Goal: Navigation & Orientation: Find specific page/section

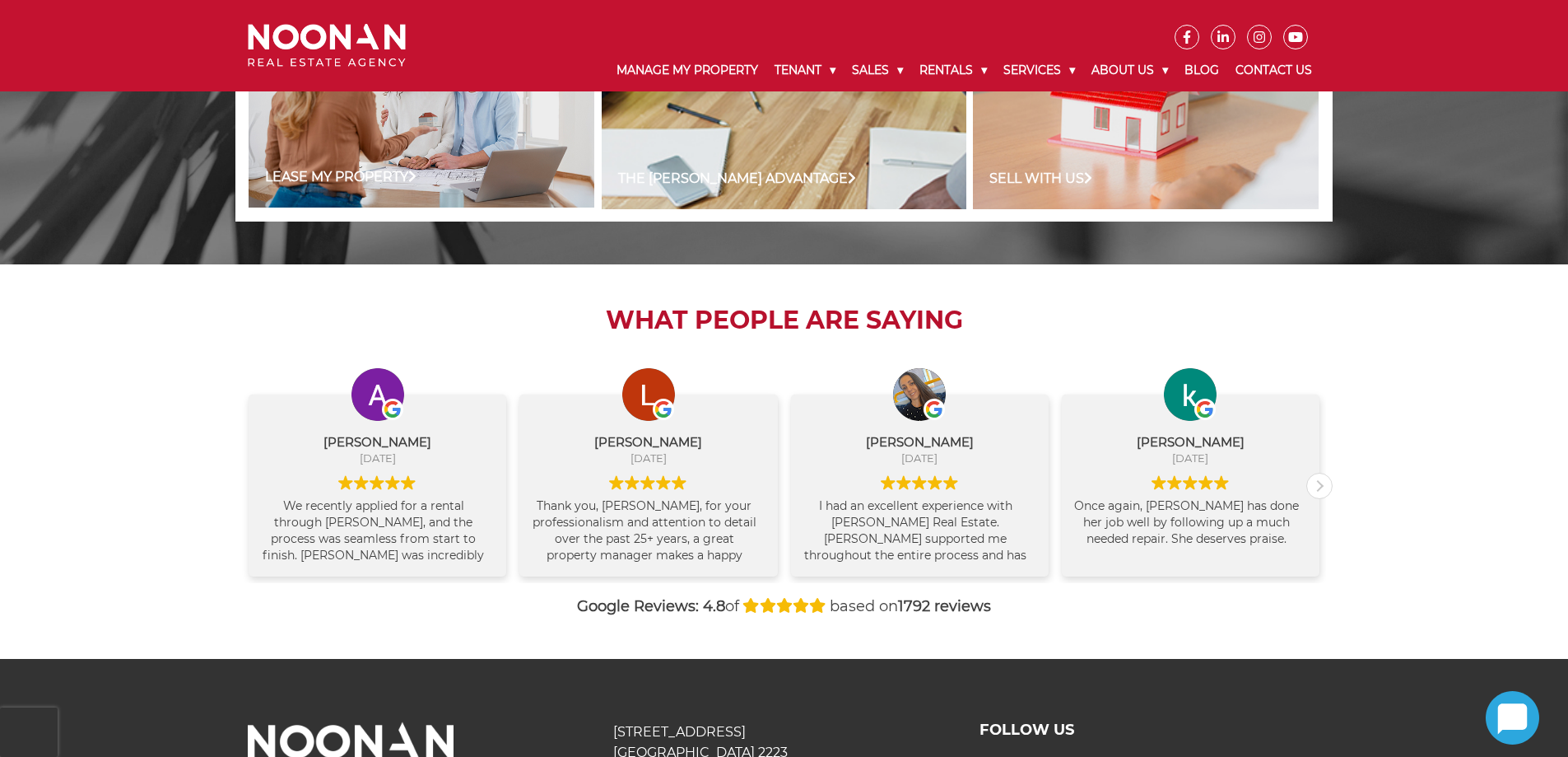
scroll to position [1674, 0]
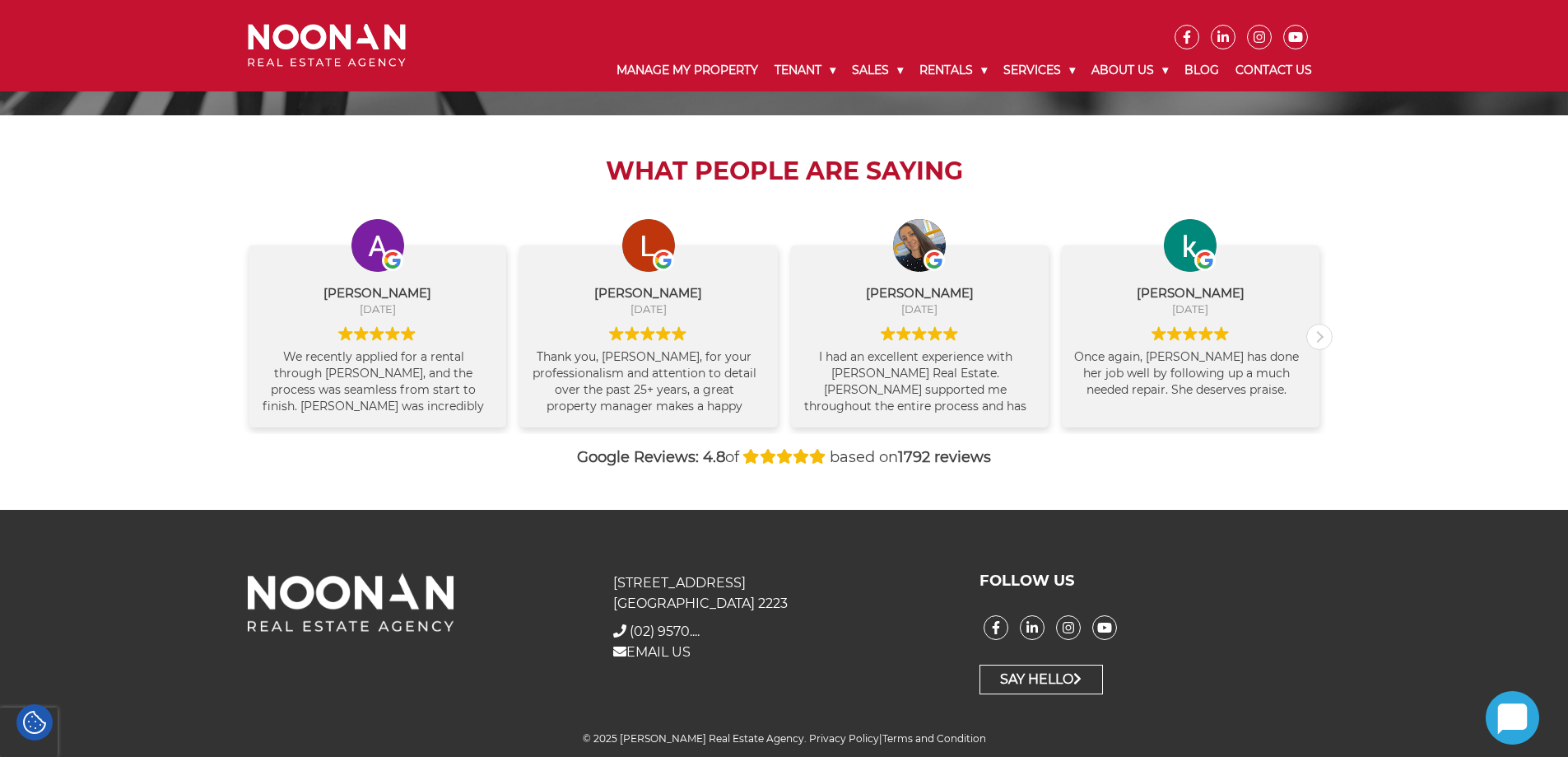
click at [30, 728] on icon at bounding box center [30, 727] width 2 height 2
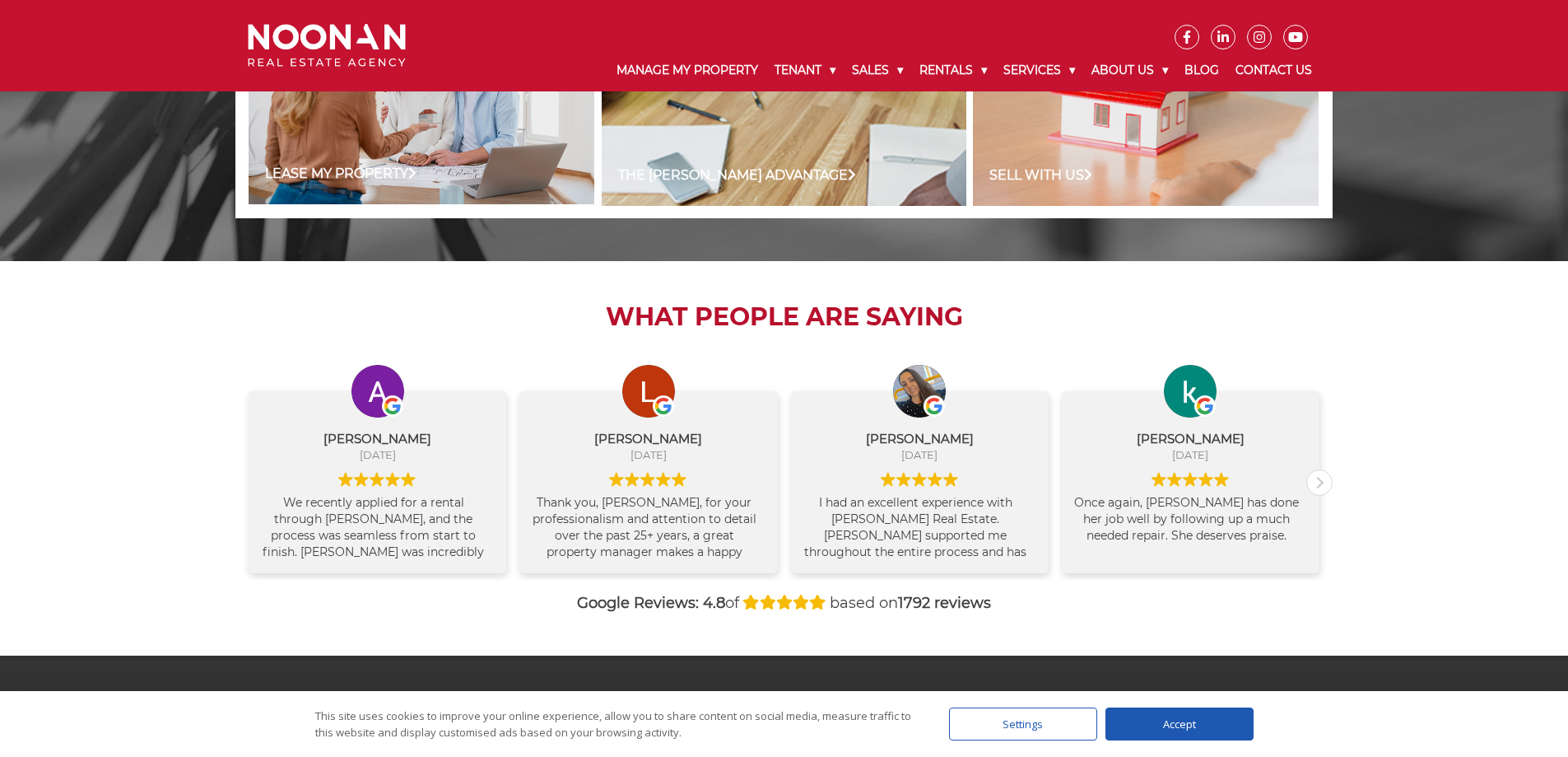
scroll to position [1674, 0]
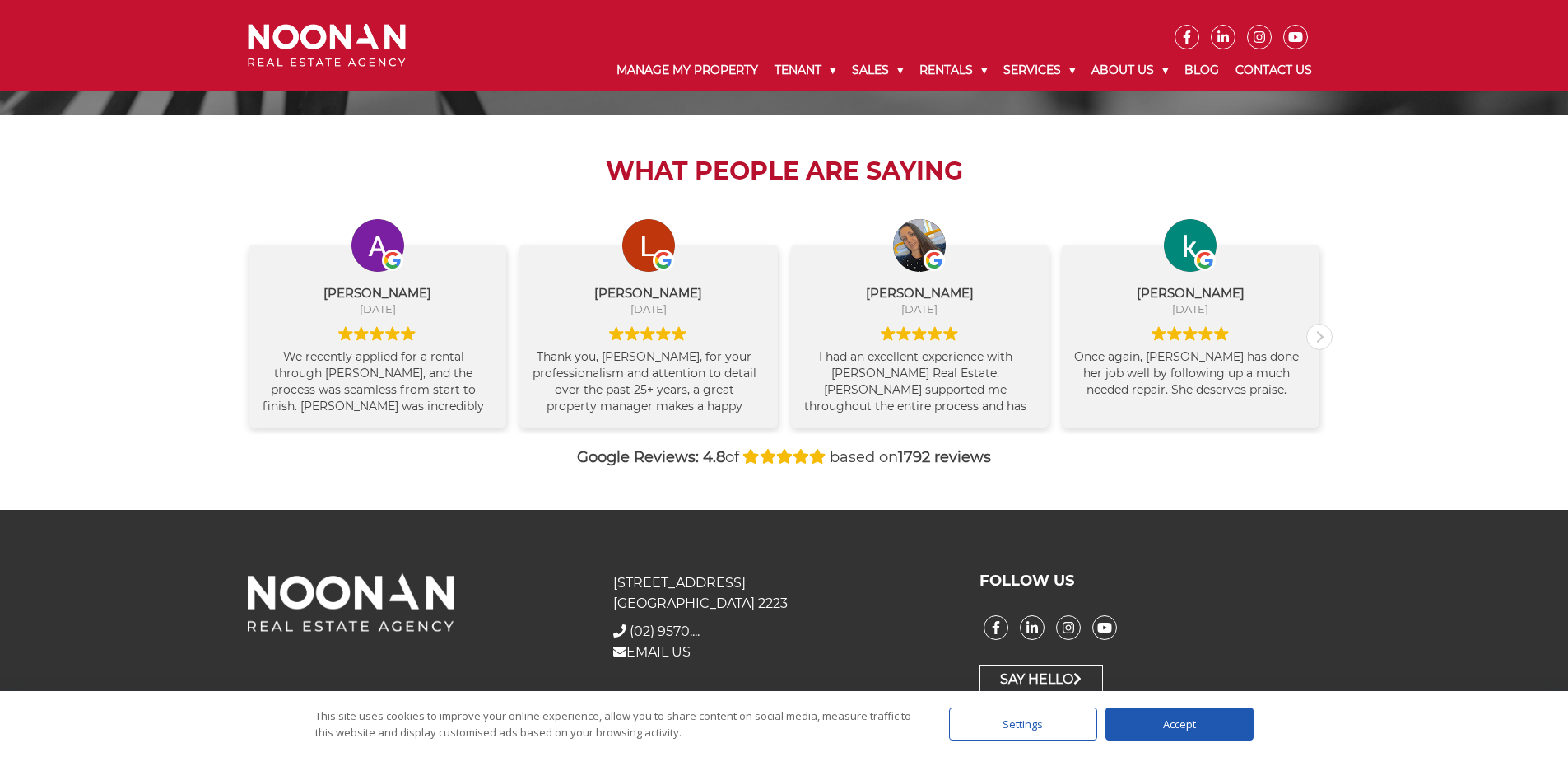
click at [983, 728] on div "Settings" at bounding box center [1023, 723] width 148 height 33
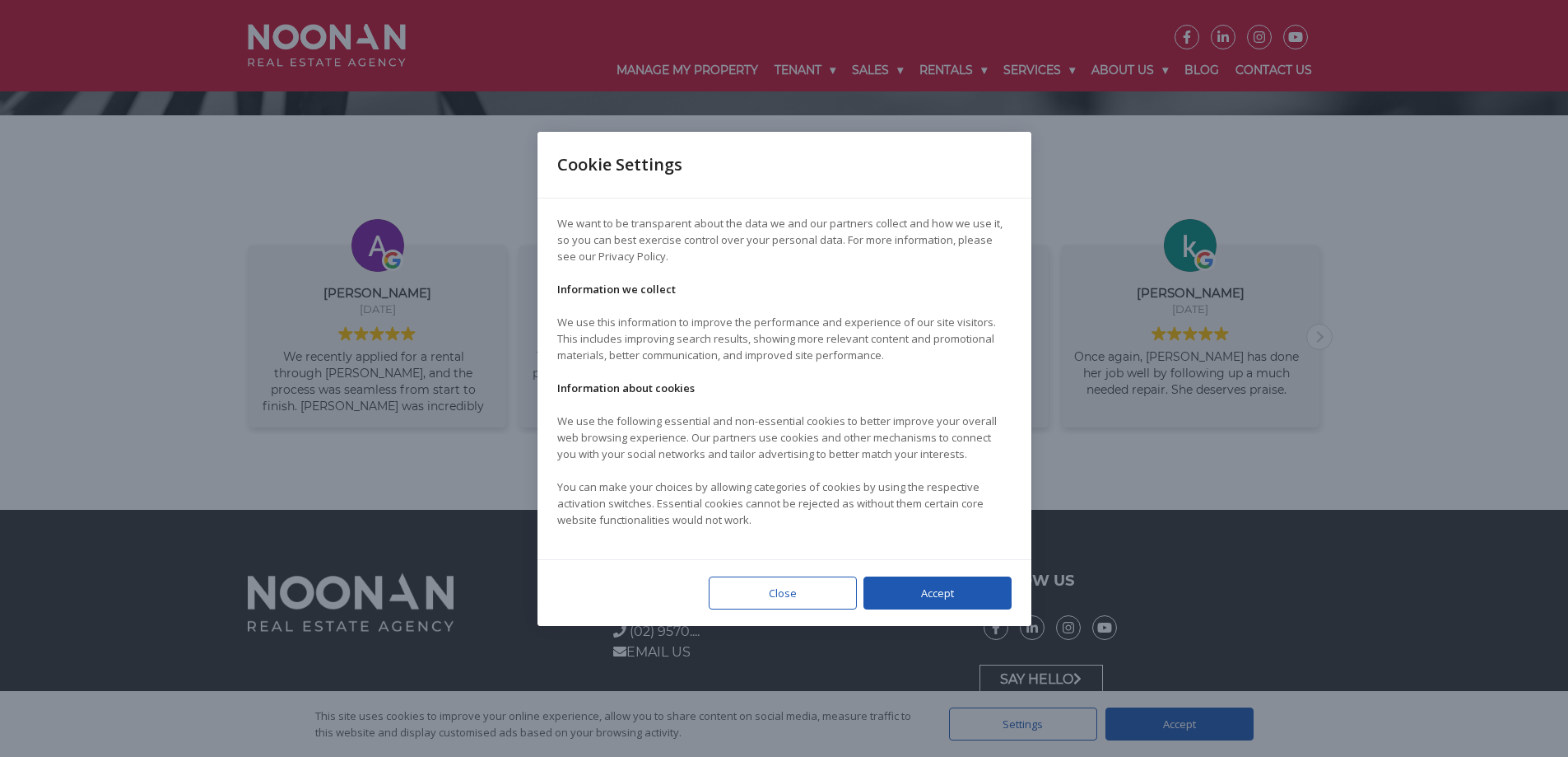
click at [934, 602] on div "Accept" at bounding box center [937, 592] width 148 height 33
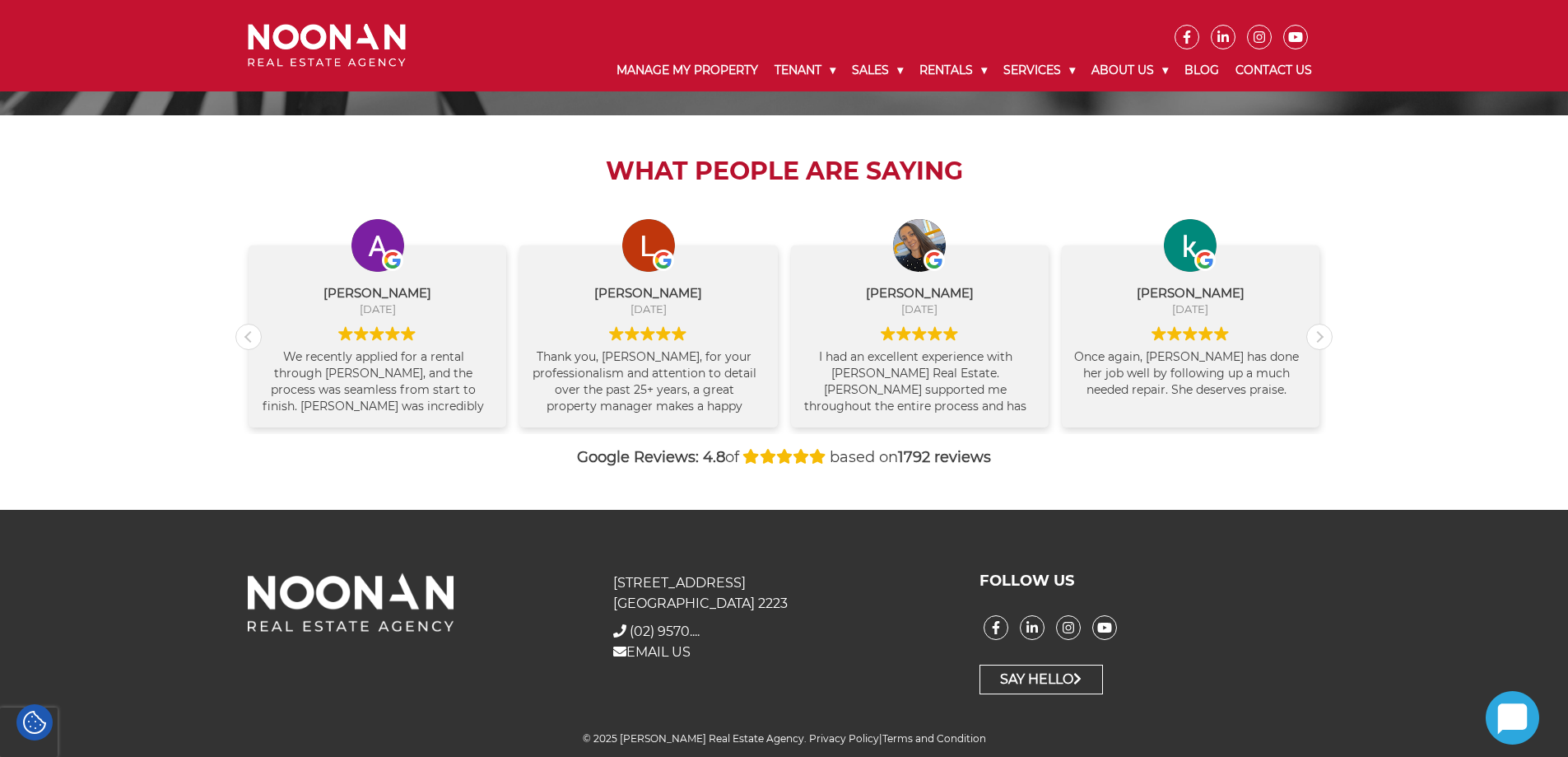
click at [1512, 705] on icon at bounding box center [1513, 718] width 29 height 30
click at [1500, 728] on icon at bounding box center [1513, 718] width 29 height 30
click at [164, 341] on div "What People are Saying Anwar Ahmad September 24, 2025 We recently applied for a…" at bounding box center [784, 312] width 1568 height 394
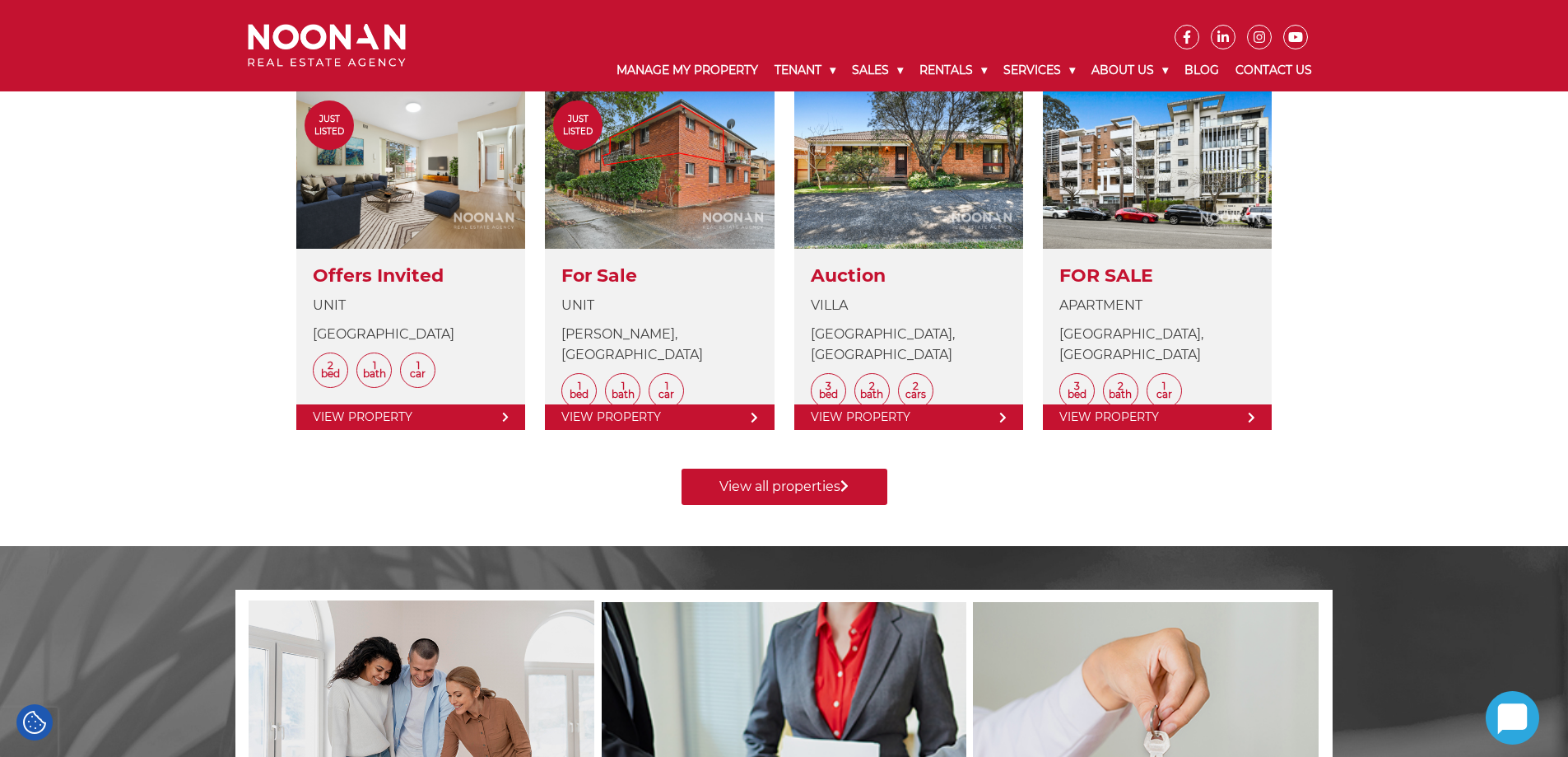
scroll to position [603, 0]
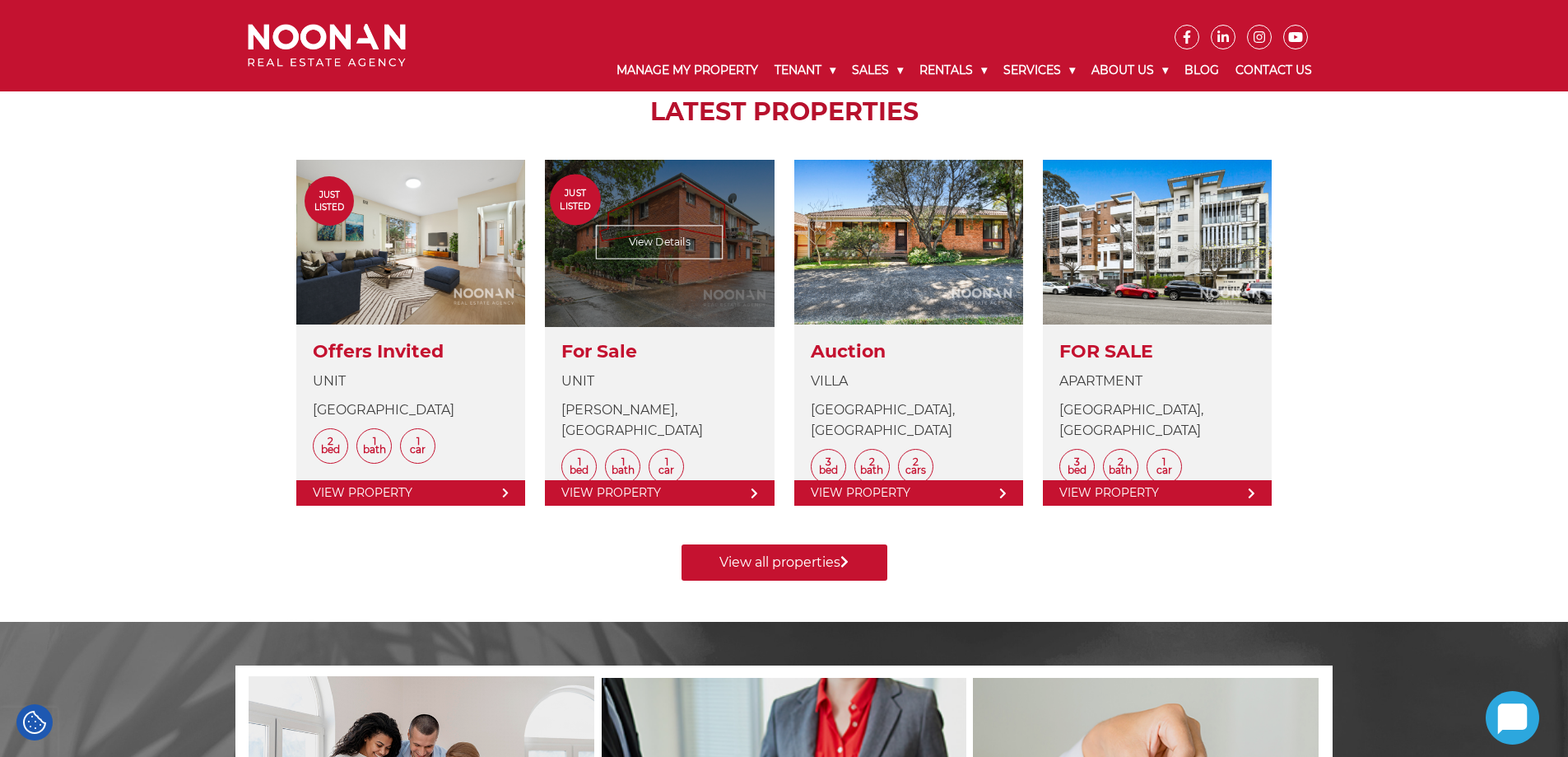
click at [648, 253] on link at bounding box center [659, 333] width 228 height 346
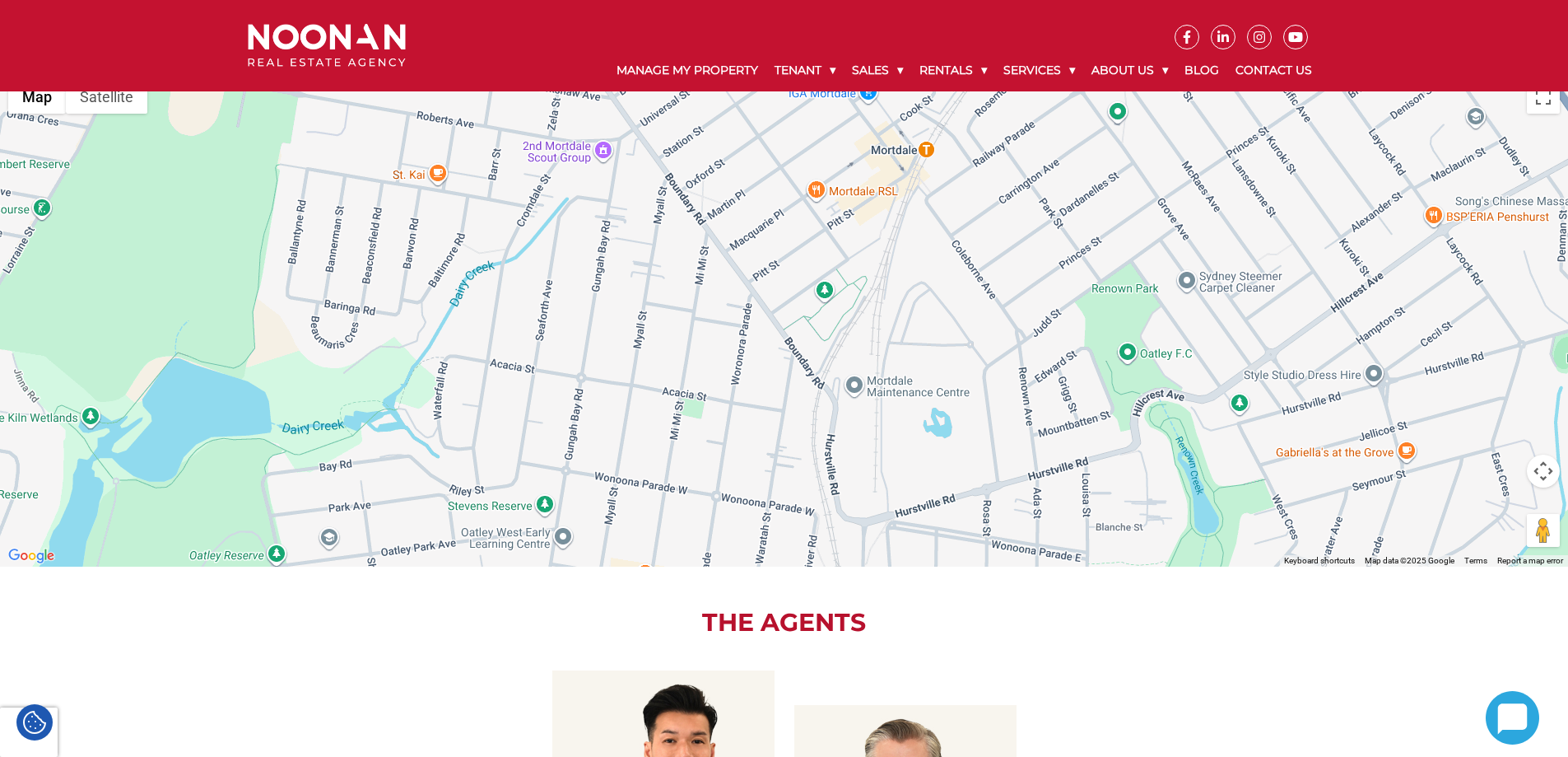
scroll to position [1564, 0]
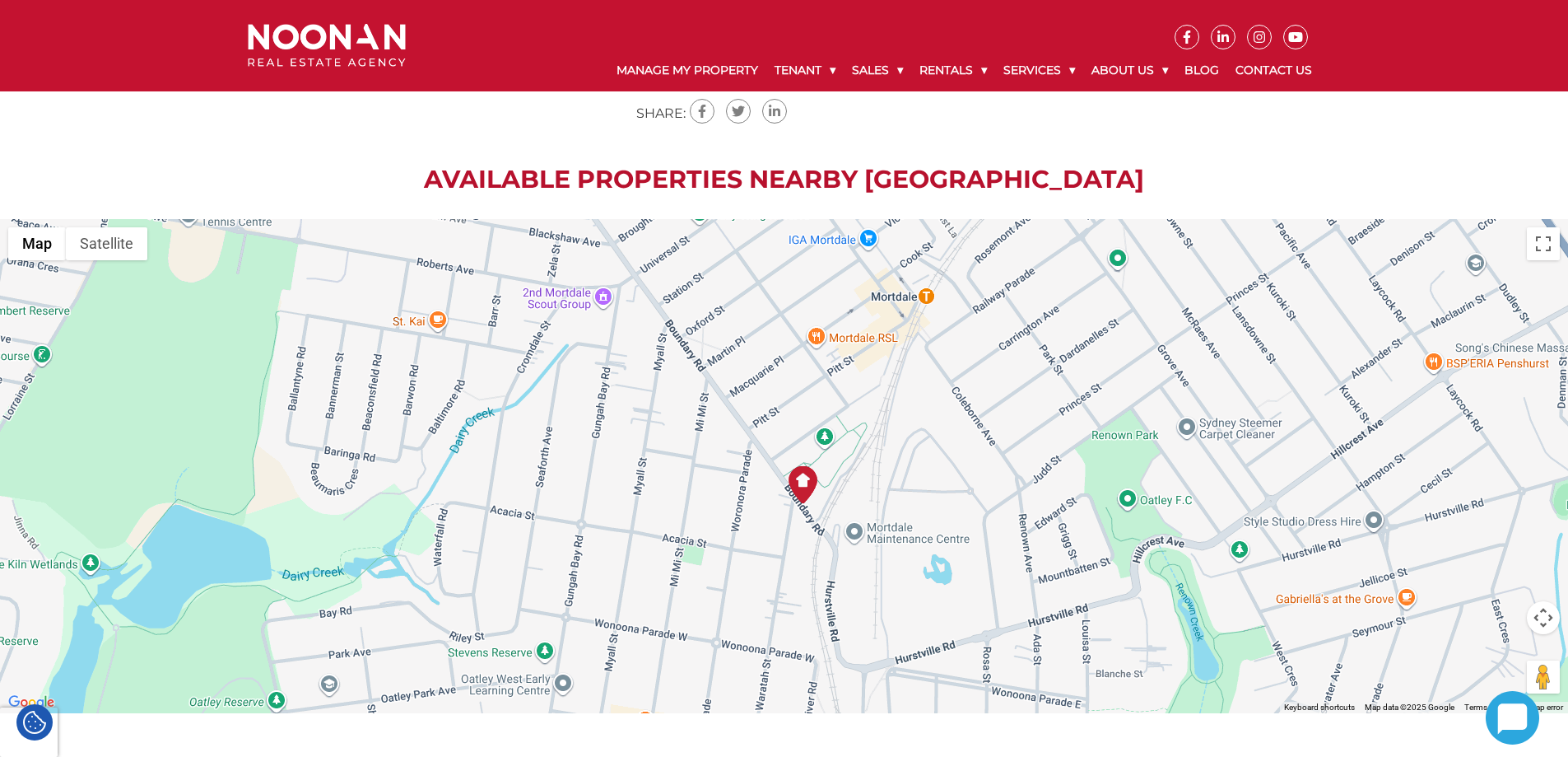
click at [805, 503] on img at bounding box center [803, 485] width 37 height 37
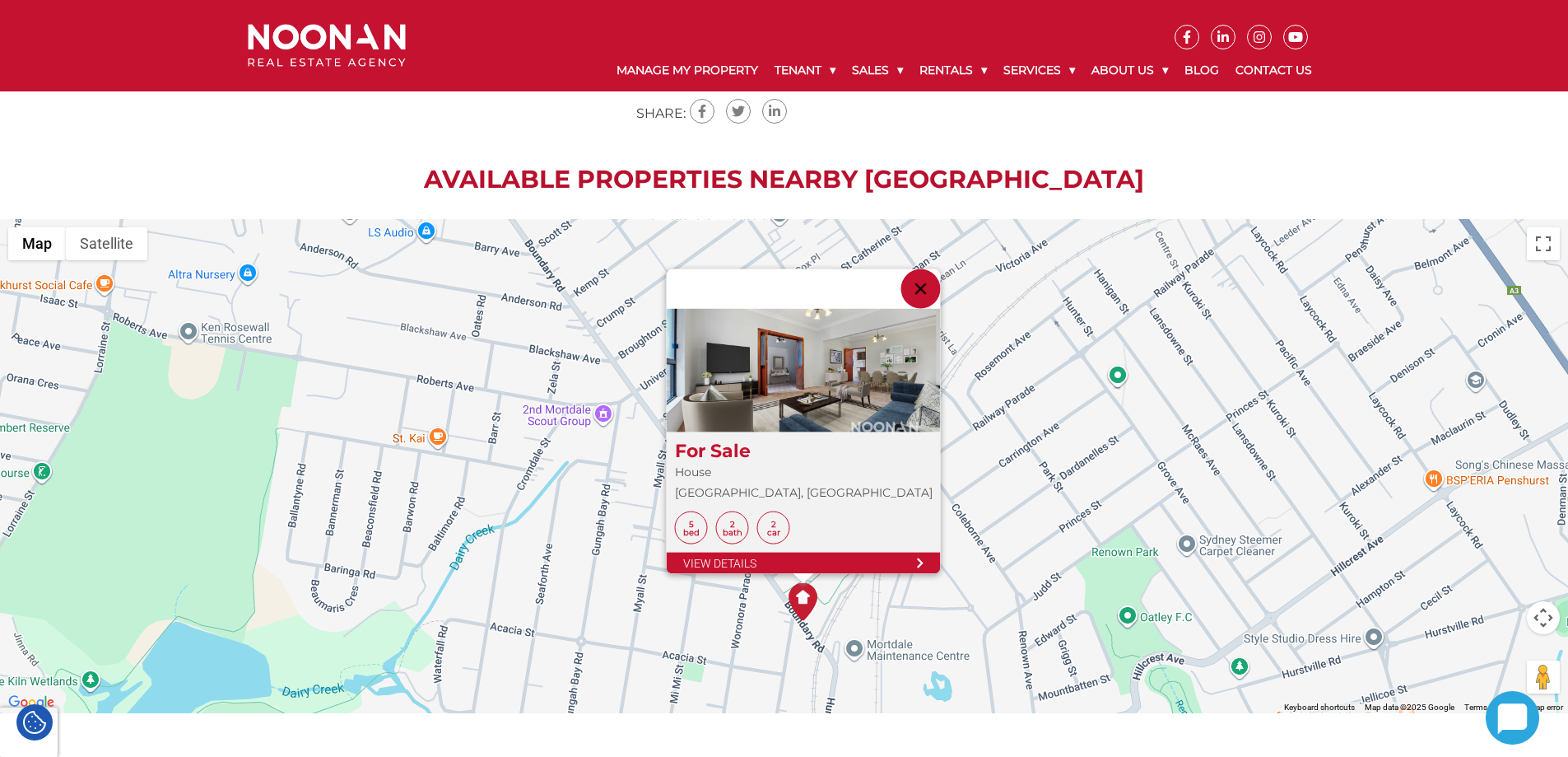
drag, startPoint x: 754, startPoint y: 361, endPoint x: 162, endPoint y: 160, distance: 625.2
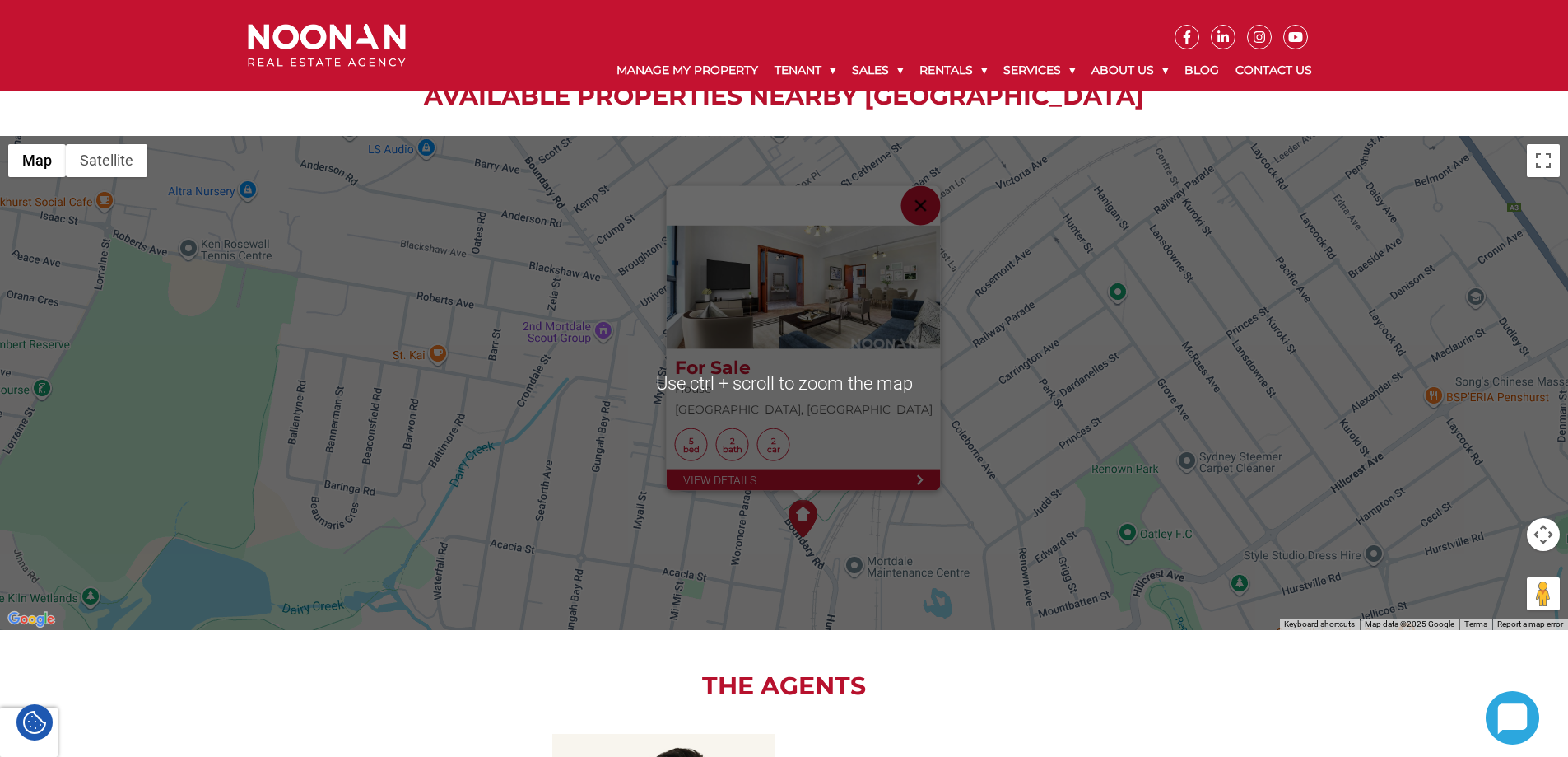
scroll to position [1647, 0]
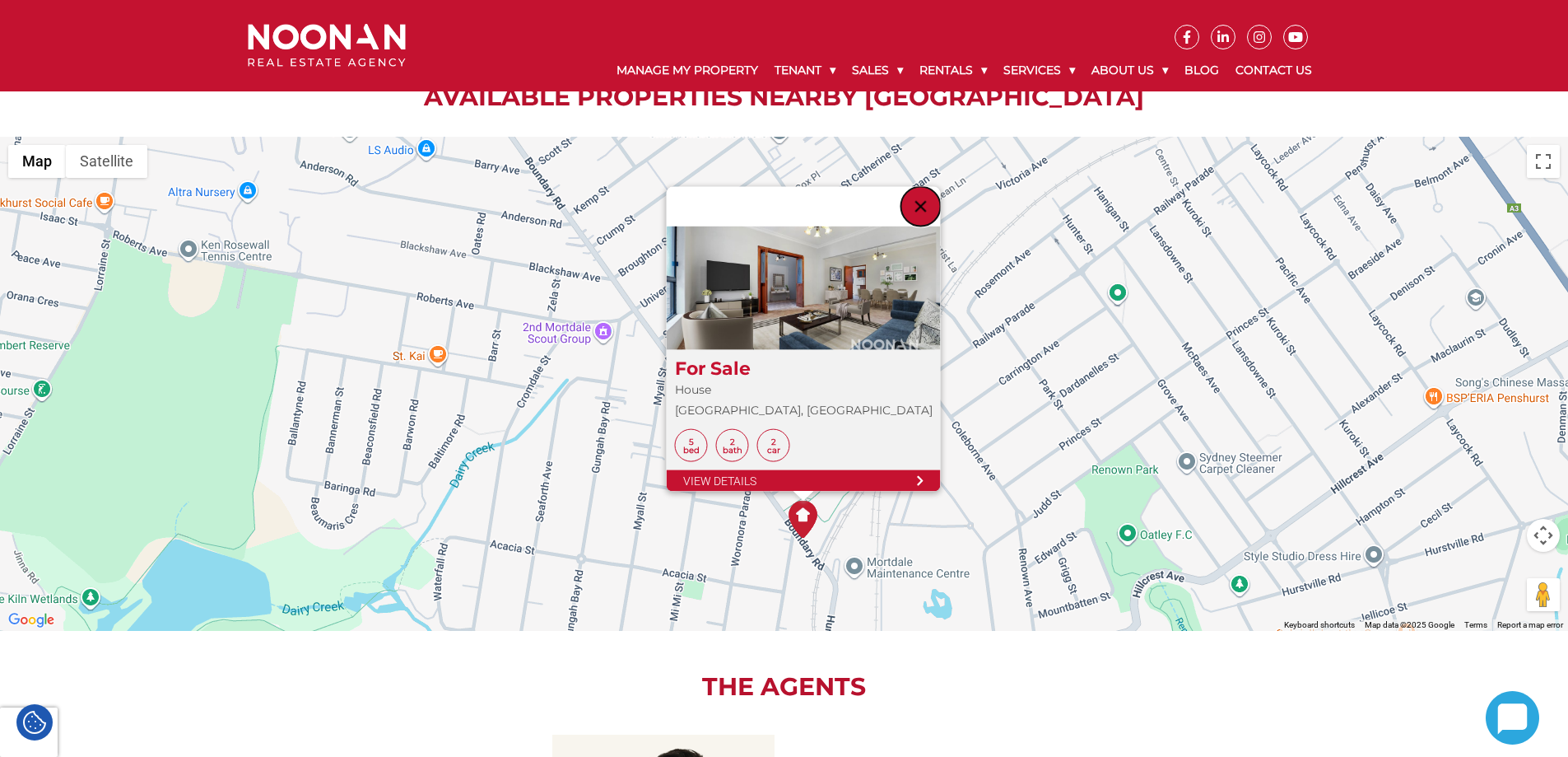
click at [900, 226] on button "Close" at bounding box center [920, 206] width 39 height 39
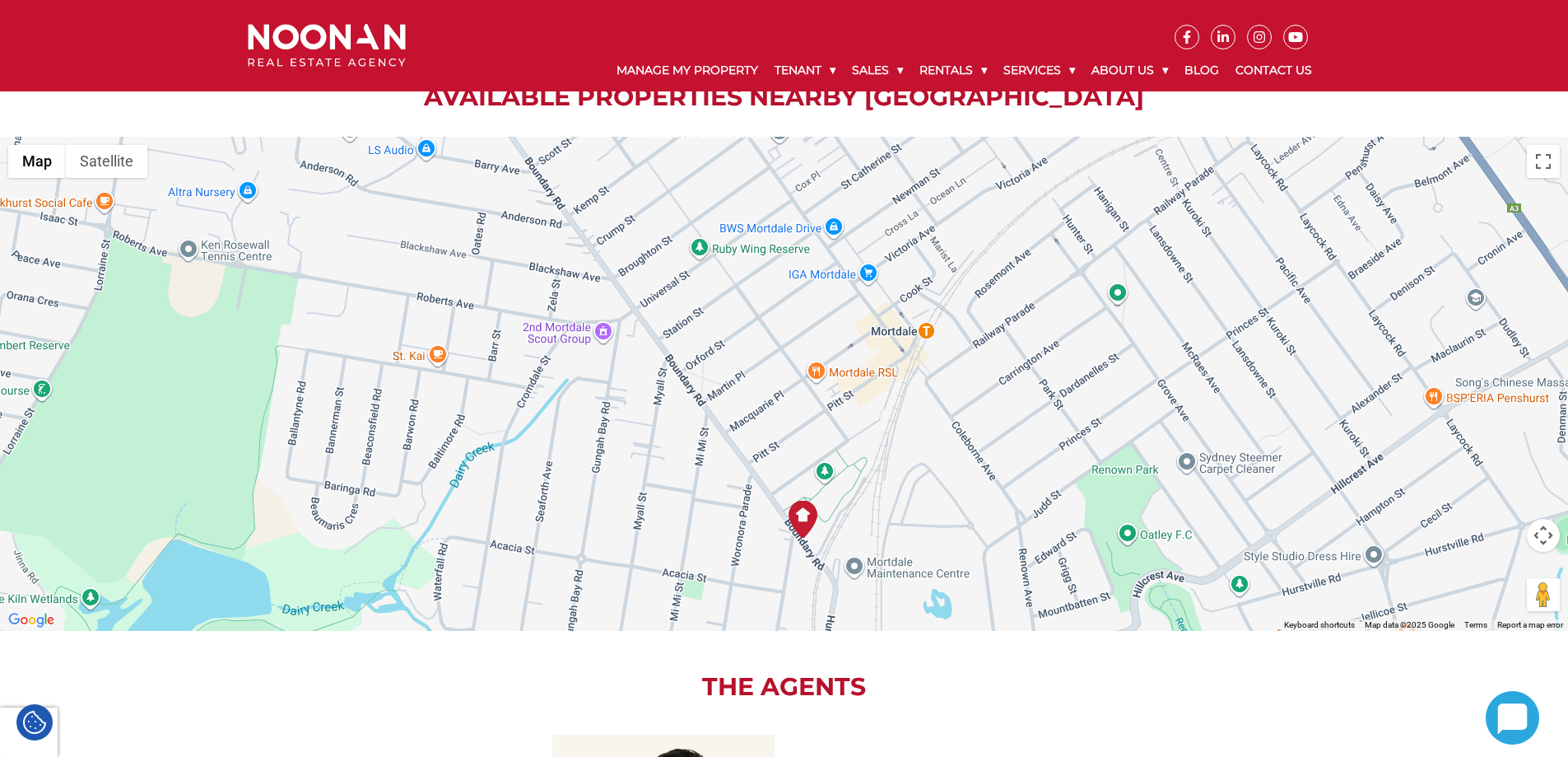
click at [805, 538] on img at bounding box center [803, 519] width 37 height 37
click at [800, 538] on img at bounding box center [803, 519] width 37 height 37
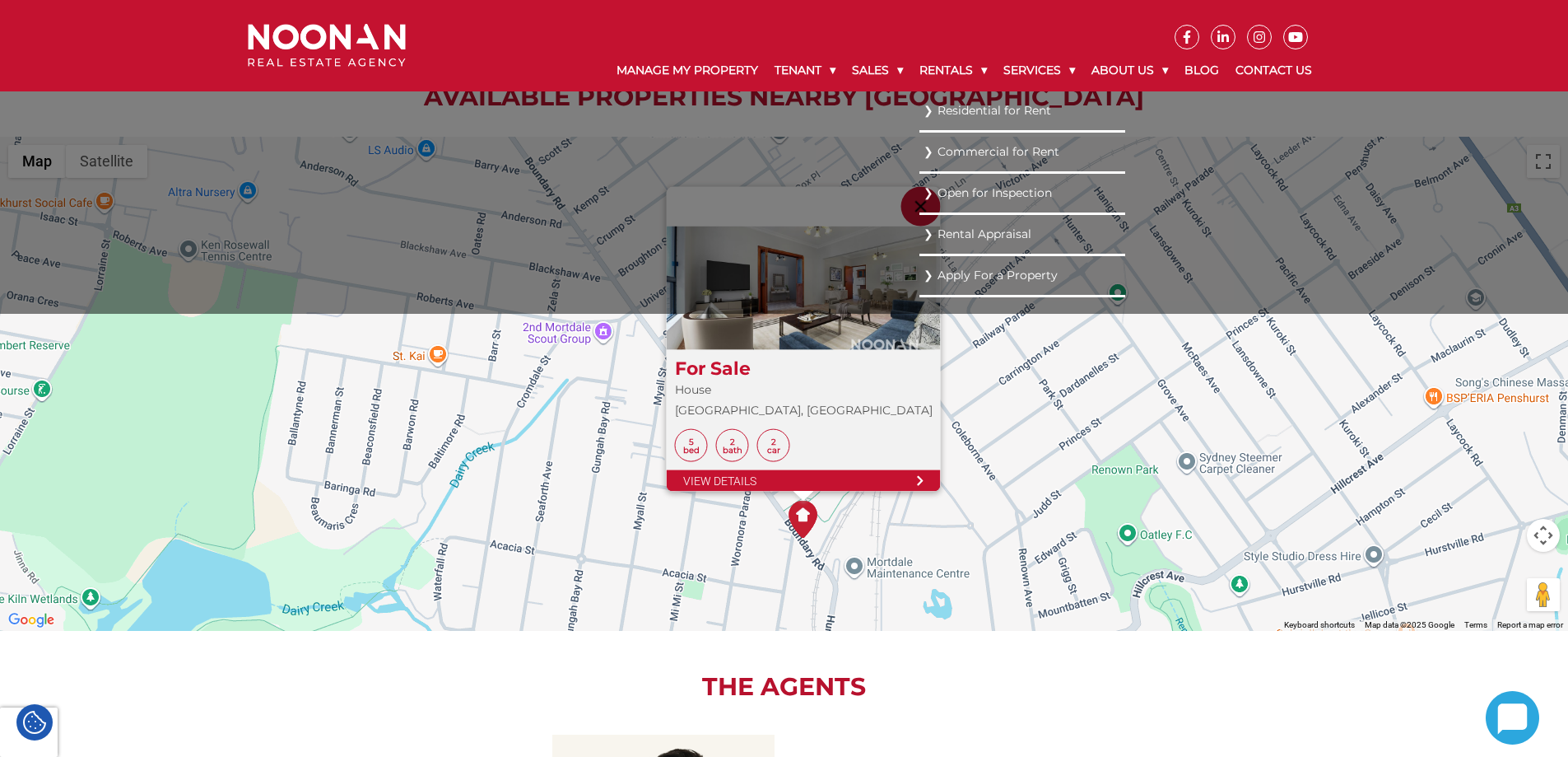
click at [957, 116] on link "Residential for Rent" at bounding box center [1022, 111] width 197 height 22
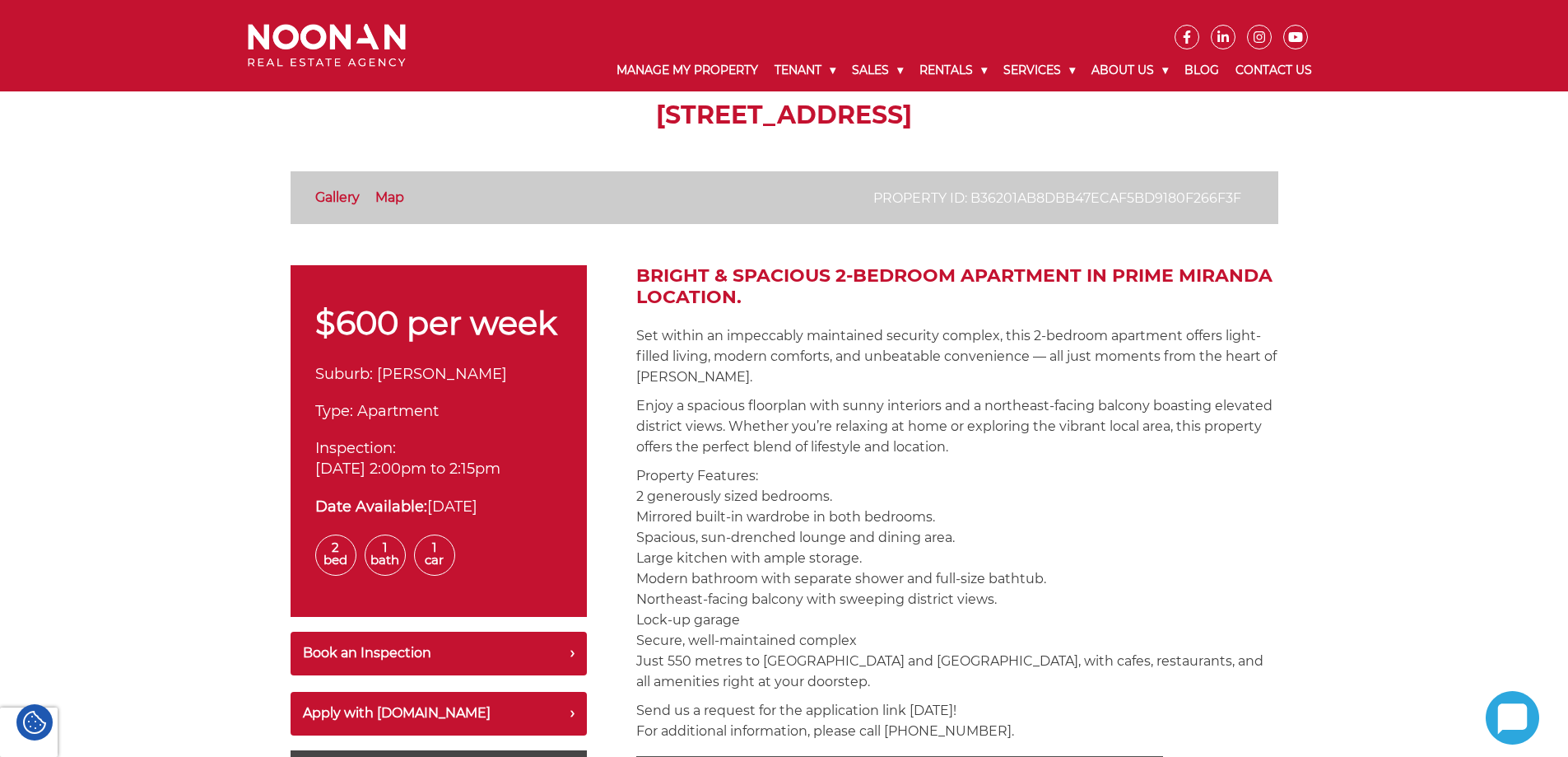
scroll to position [476, 0]
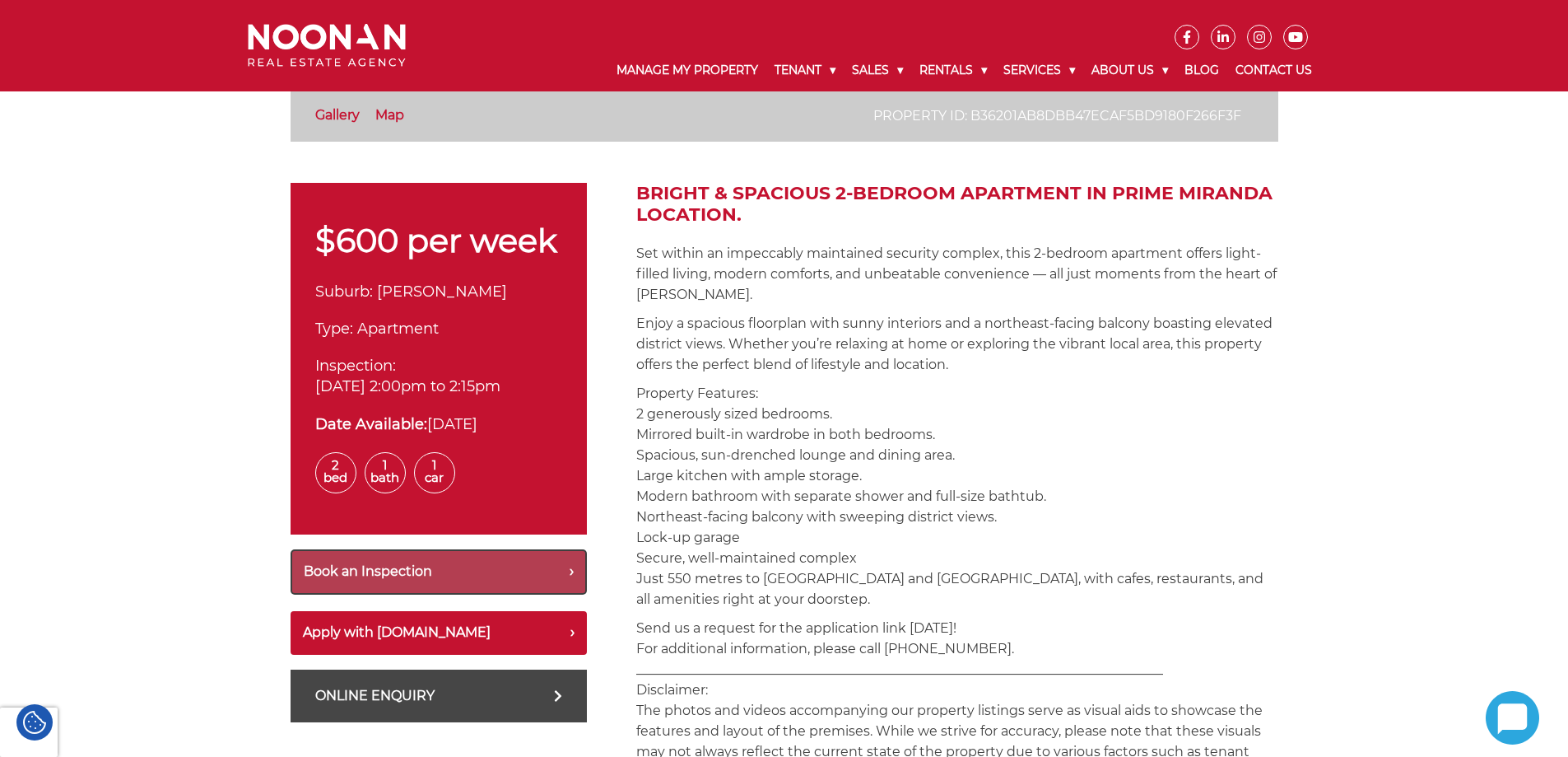
click at [389, 566] on button "Book an Inspection" at bounding box center [438, 572] width 296 height 45
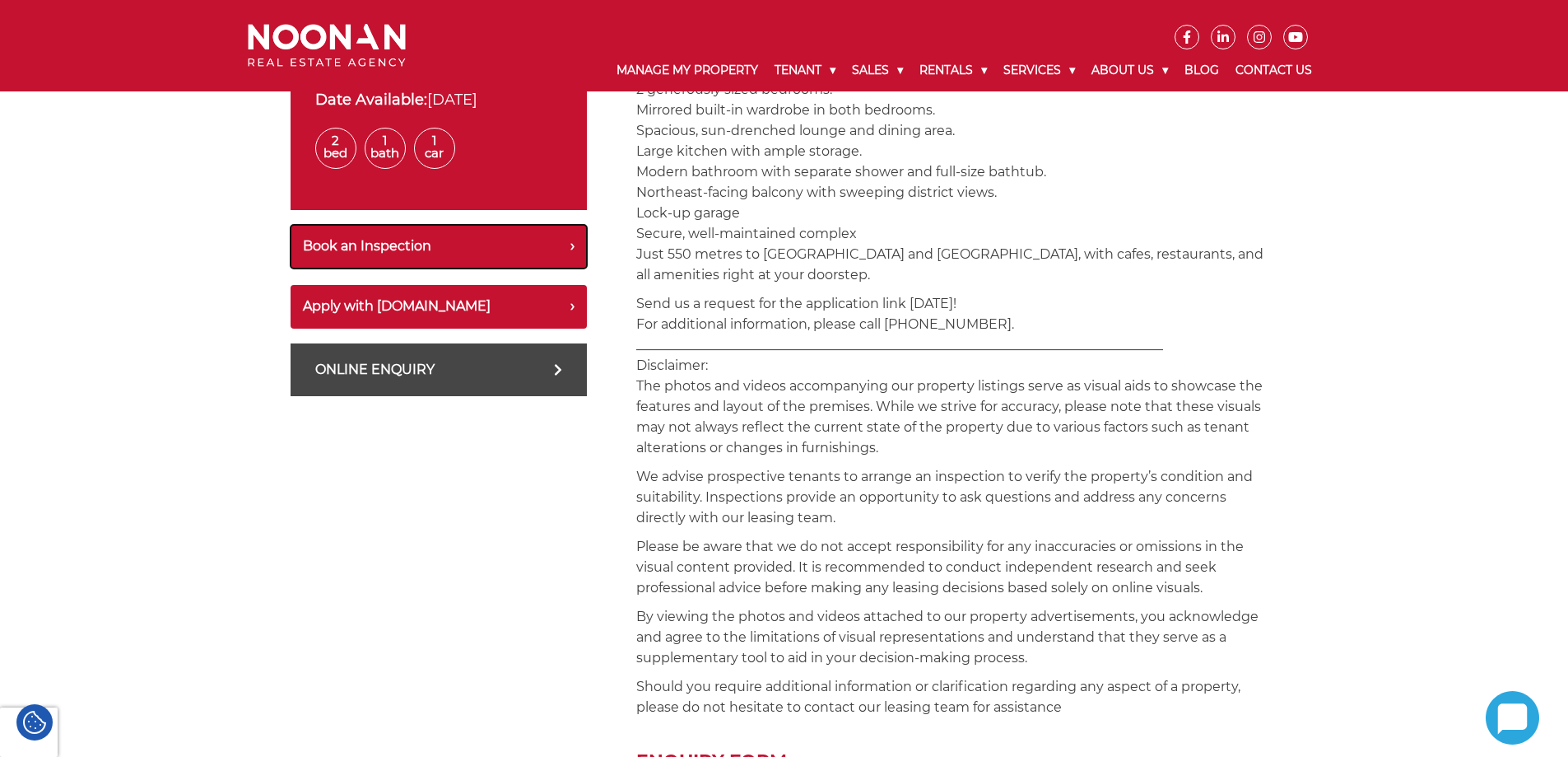
scroll to position [806, 0]
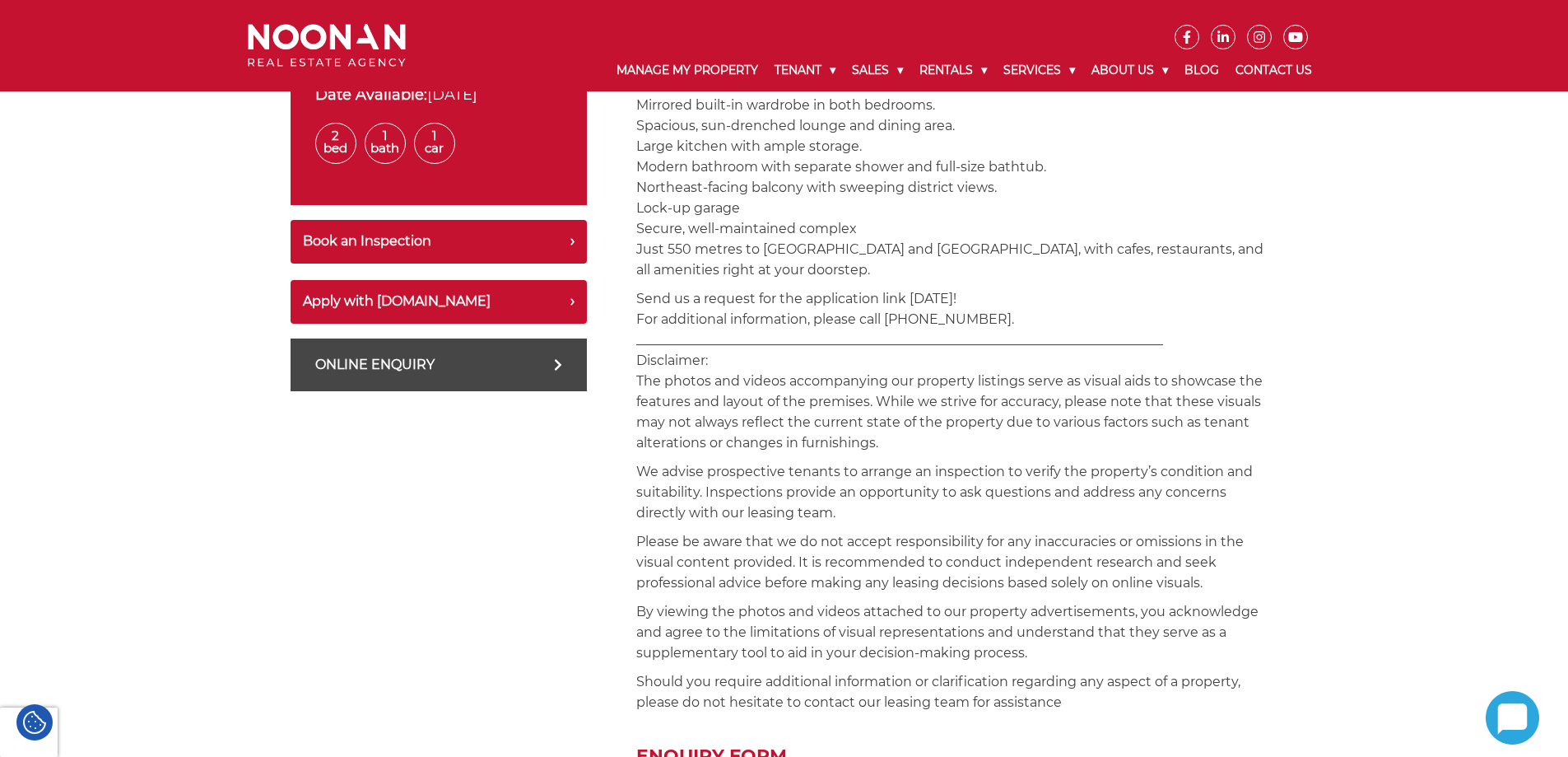
click at [396, 367] on link "Online Enquiry" at bounding box center [438, 365] width 296 height 53
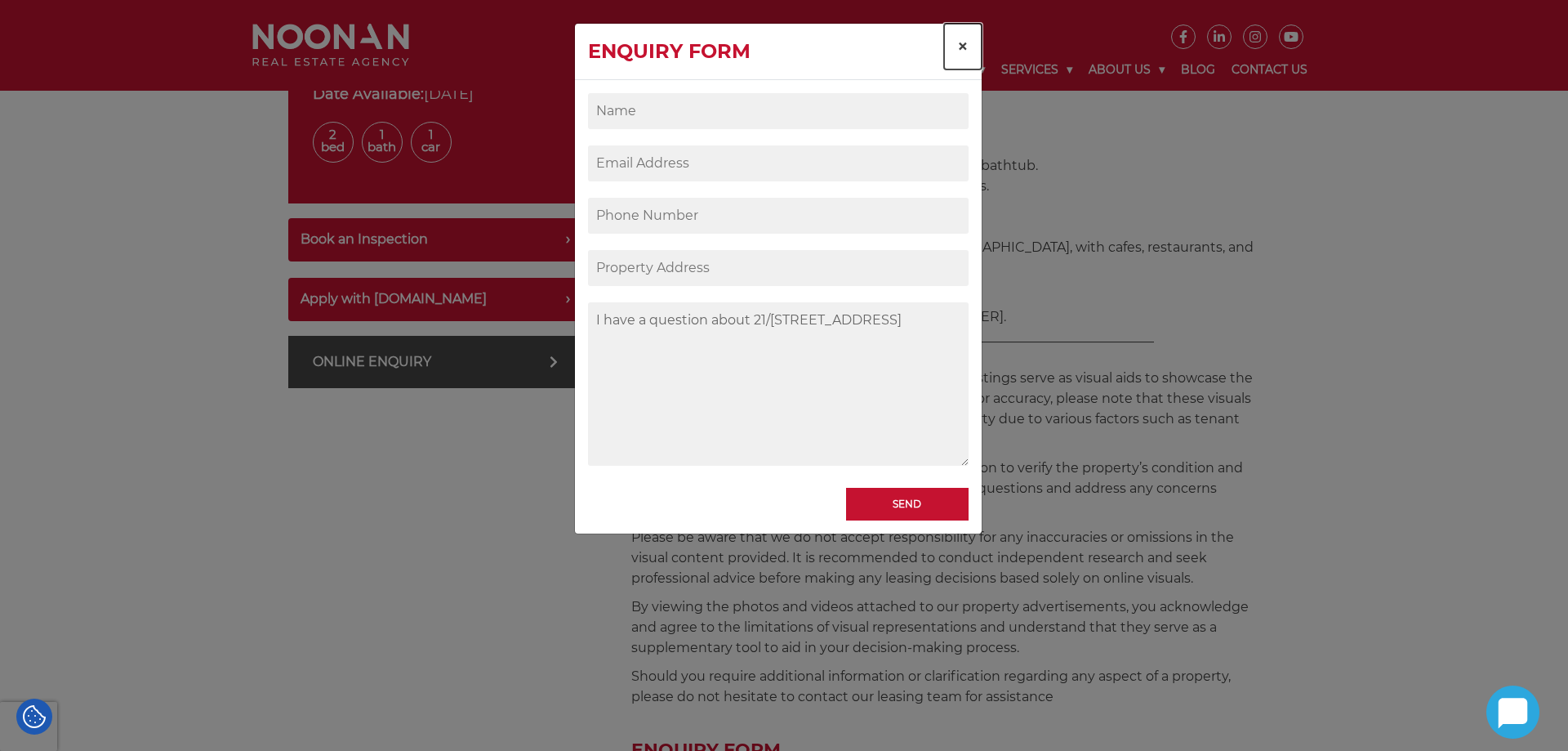
click at [965, 52] on span "×" at bounding box center [963, 46] width 12 height 23
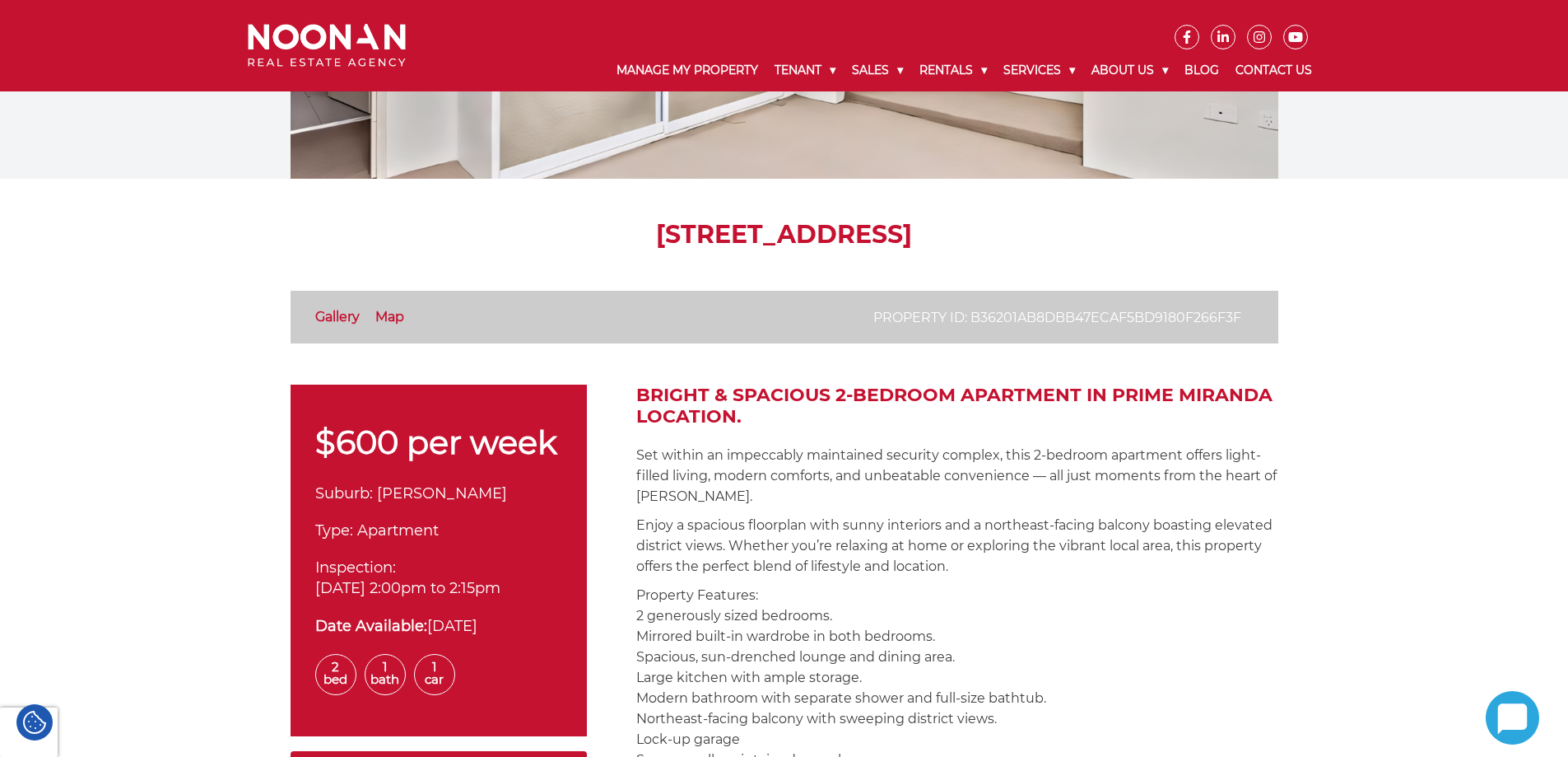
scroll to position [229, 0]
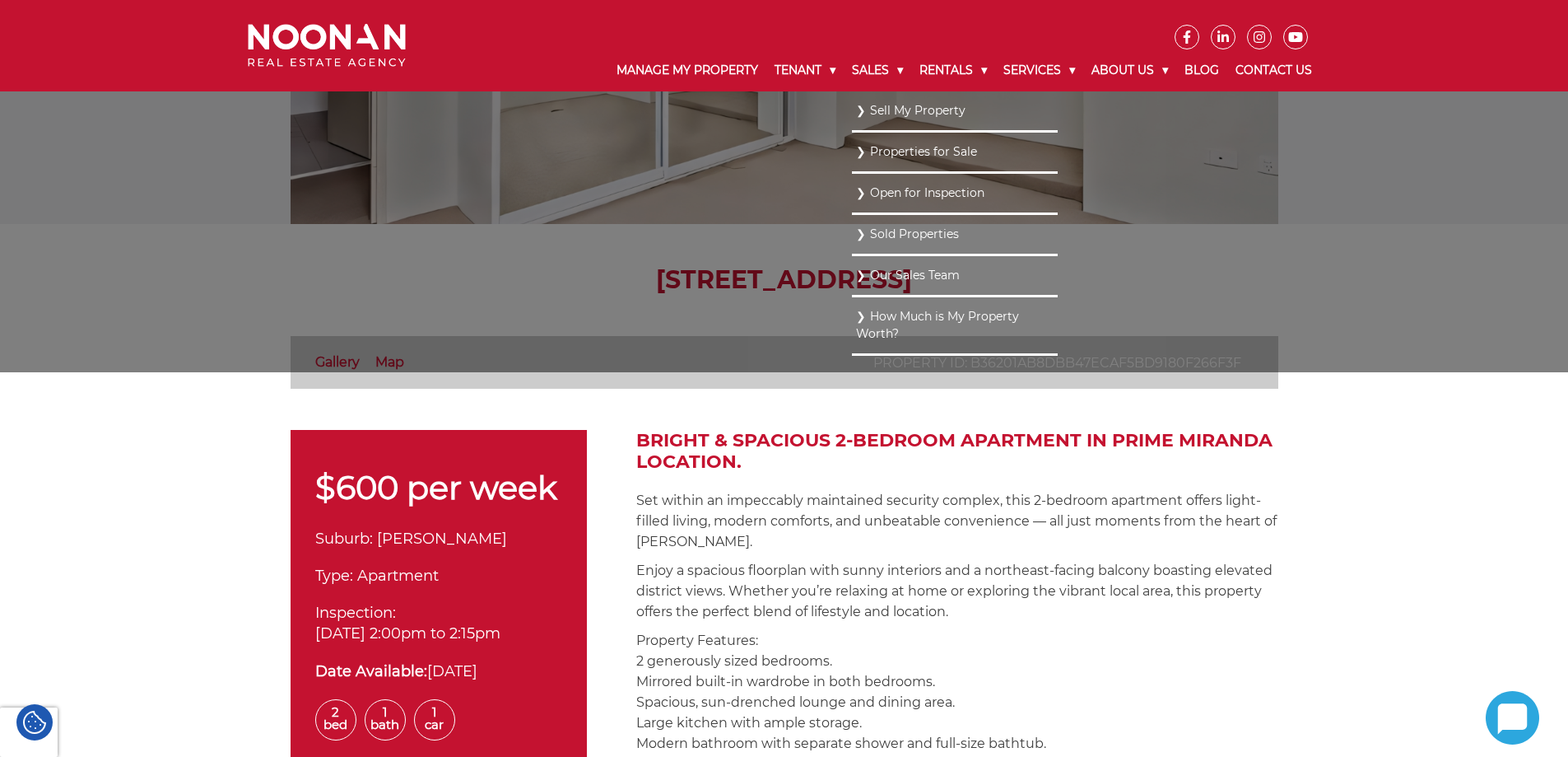
click at [885, 160] on link "Properties for Sale" at bounding box center [954, 152] width 197 height 22
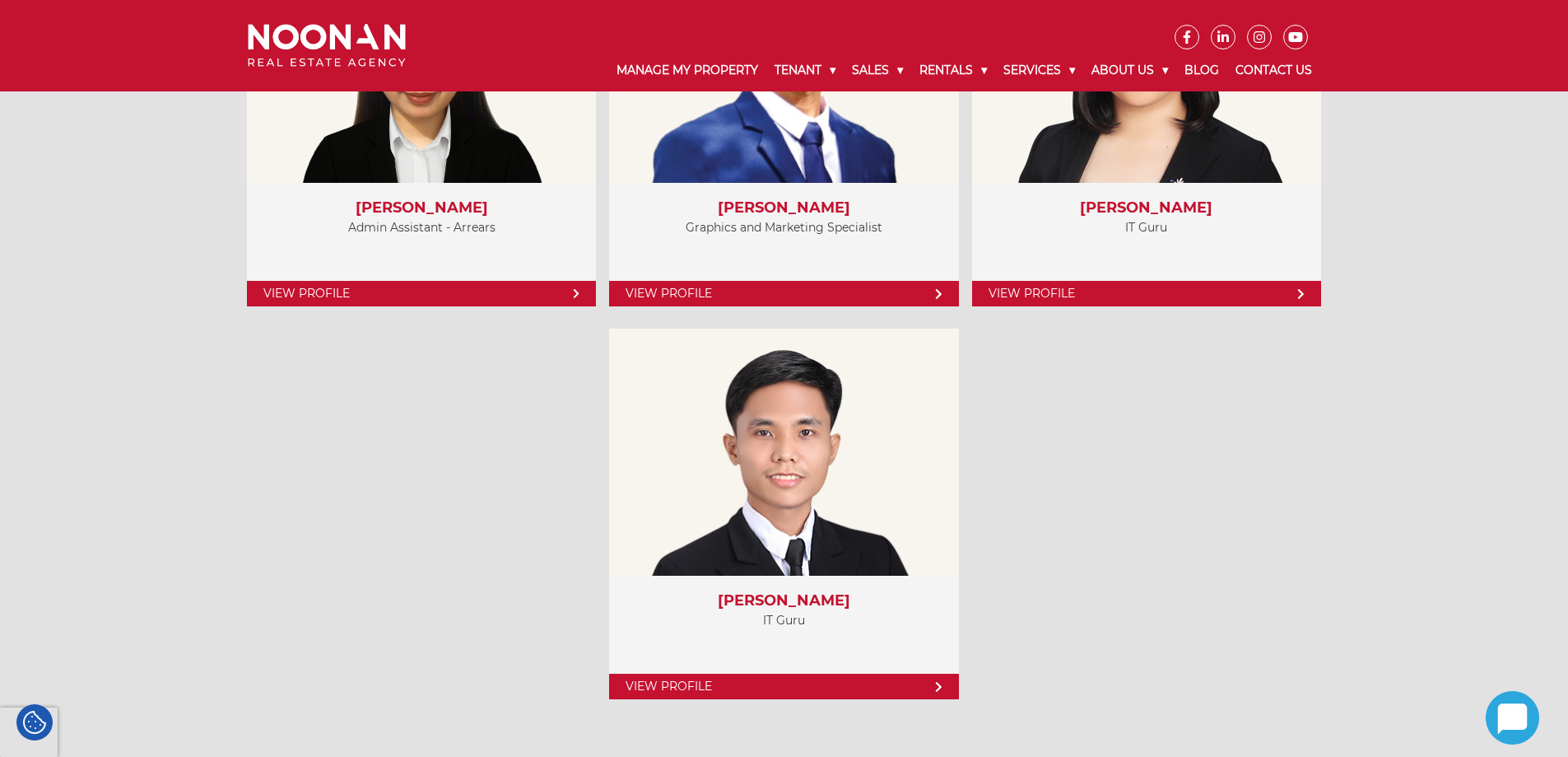
scroll to position [7165, 0]
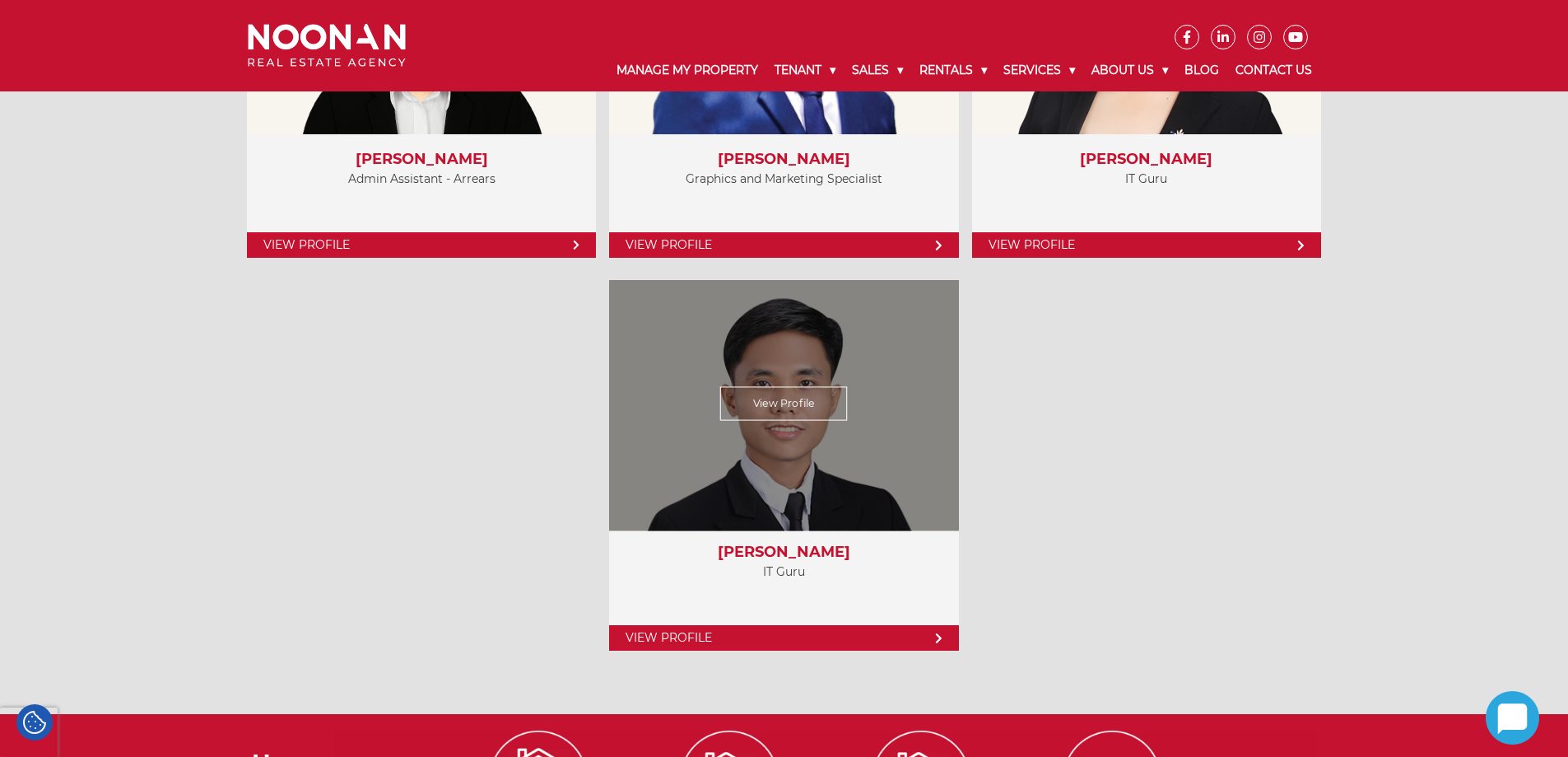
click at [763, 409] on link "View Profile" at bounding box center [784, 404] width 128 height 34
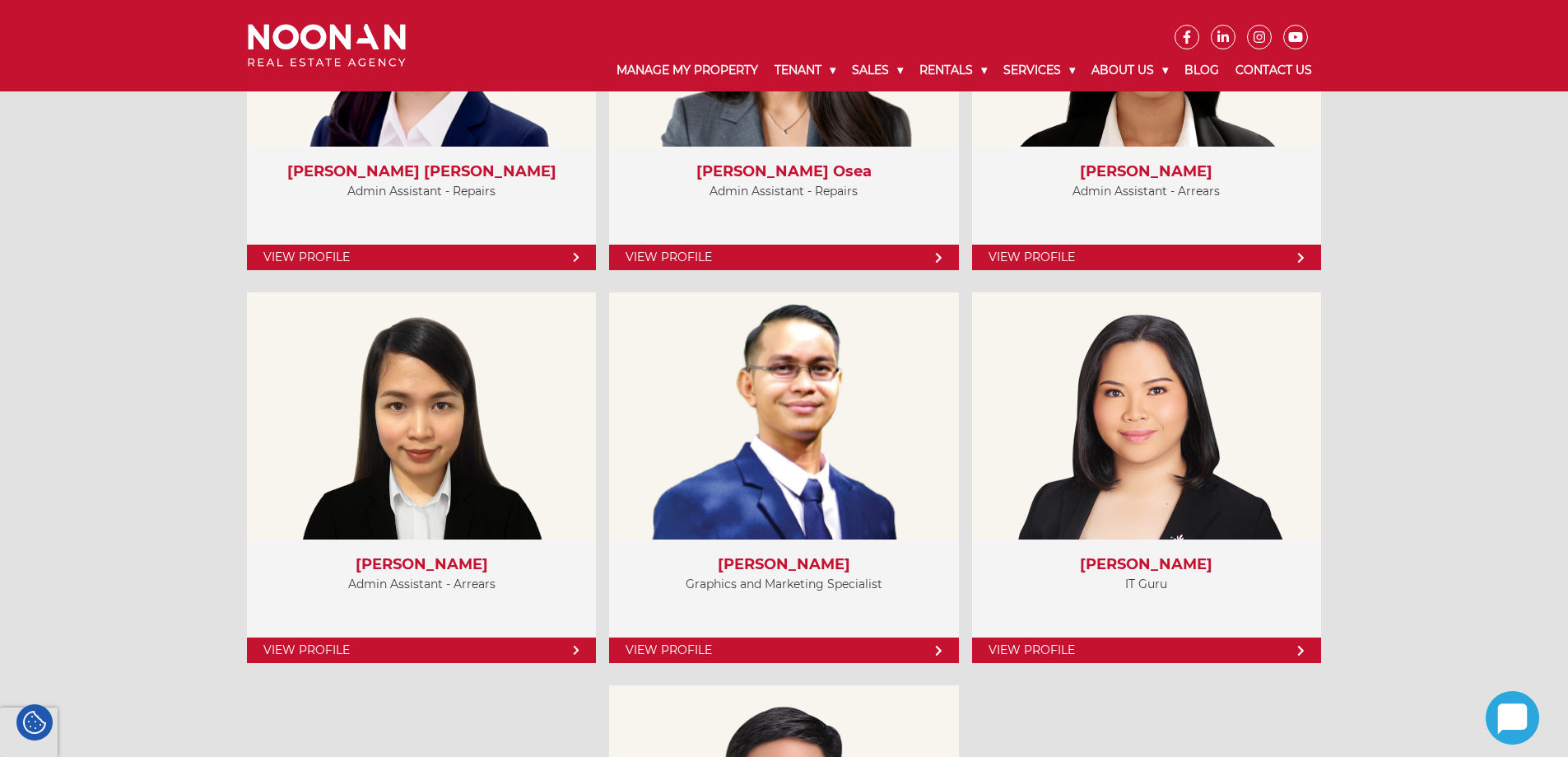
scroll to position [6753, 0]
